Goal: Find specific page/section: Find specific page/section

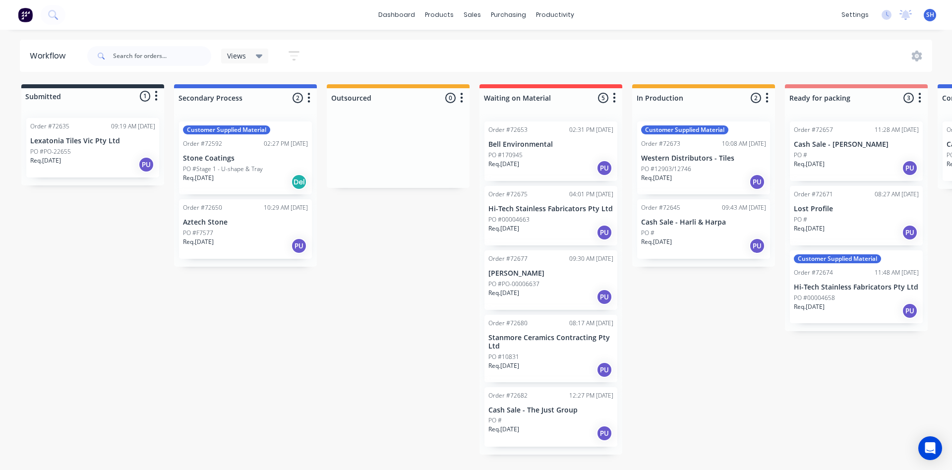
scroll to position [0, 685]
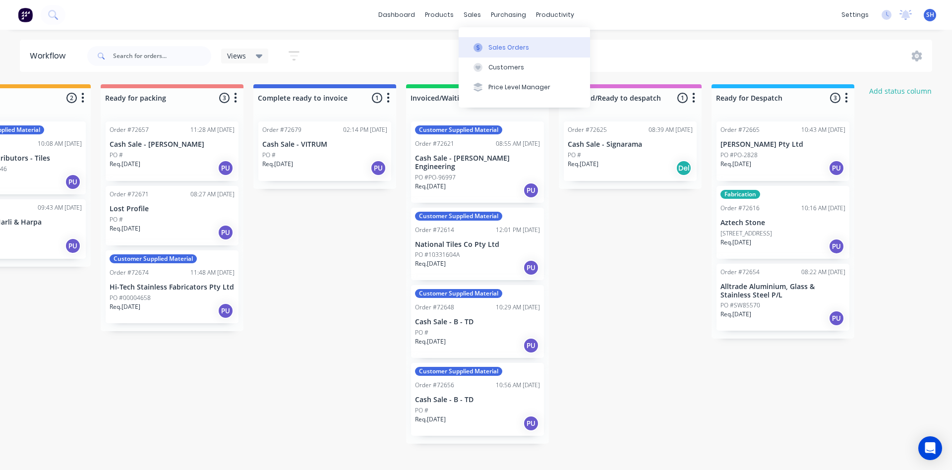
click at [479, 47] on icon at bounding box center [478, 47] width 9 height 9
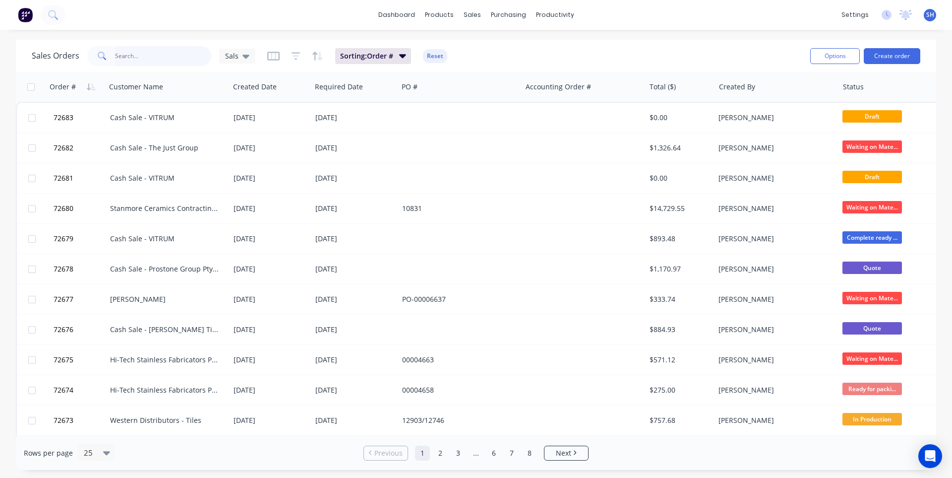
click at [157, 55] on input "text" at bounding box center [163, 56] width 97 height 20
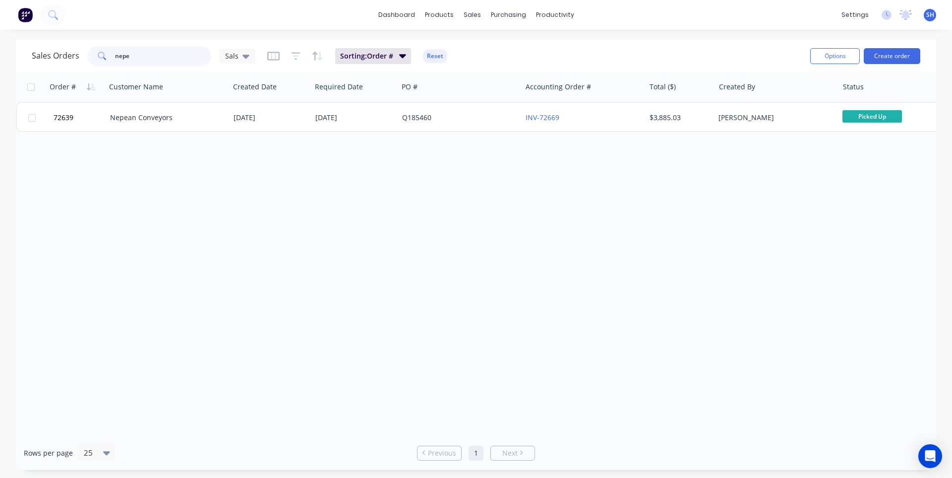
drag, startPoint x: 160, startPoint y: 55, endPoint x: 106, endPoint y: 60, distance: 54.7
click at [106, 60] on div "nepe" at bounding box center [149, 56] width 124 height 20
type input "camer"
click at [142, 55] on input "camer" at bounding box center [163, 56] width 97 height 20
drag, startPoint x: 142, startPoint y: 55, endPoint x: 94, endPoint y: 60, distance: 47.9
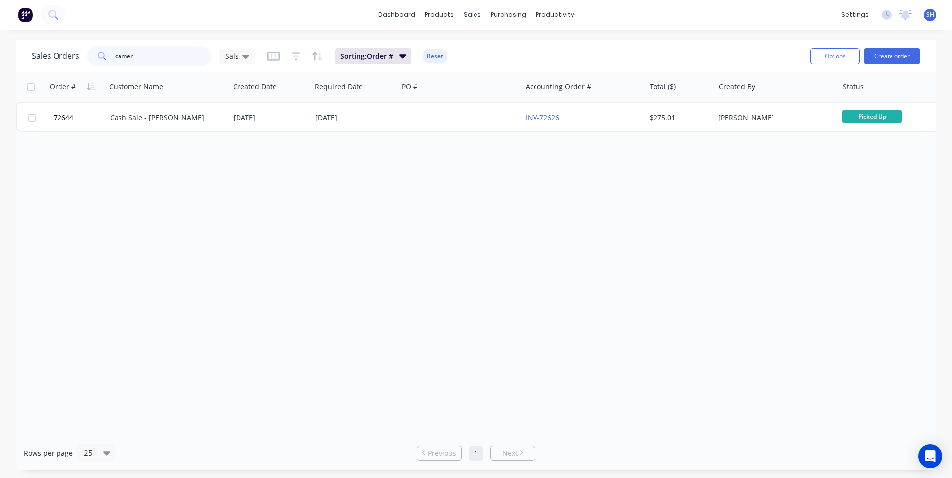
click at [94, 60] on div "camer" at bounding box center [149, 56] width 124 height 20
